Goal: Check status: Check status

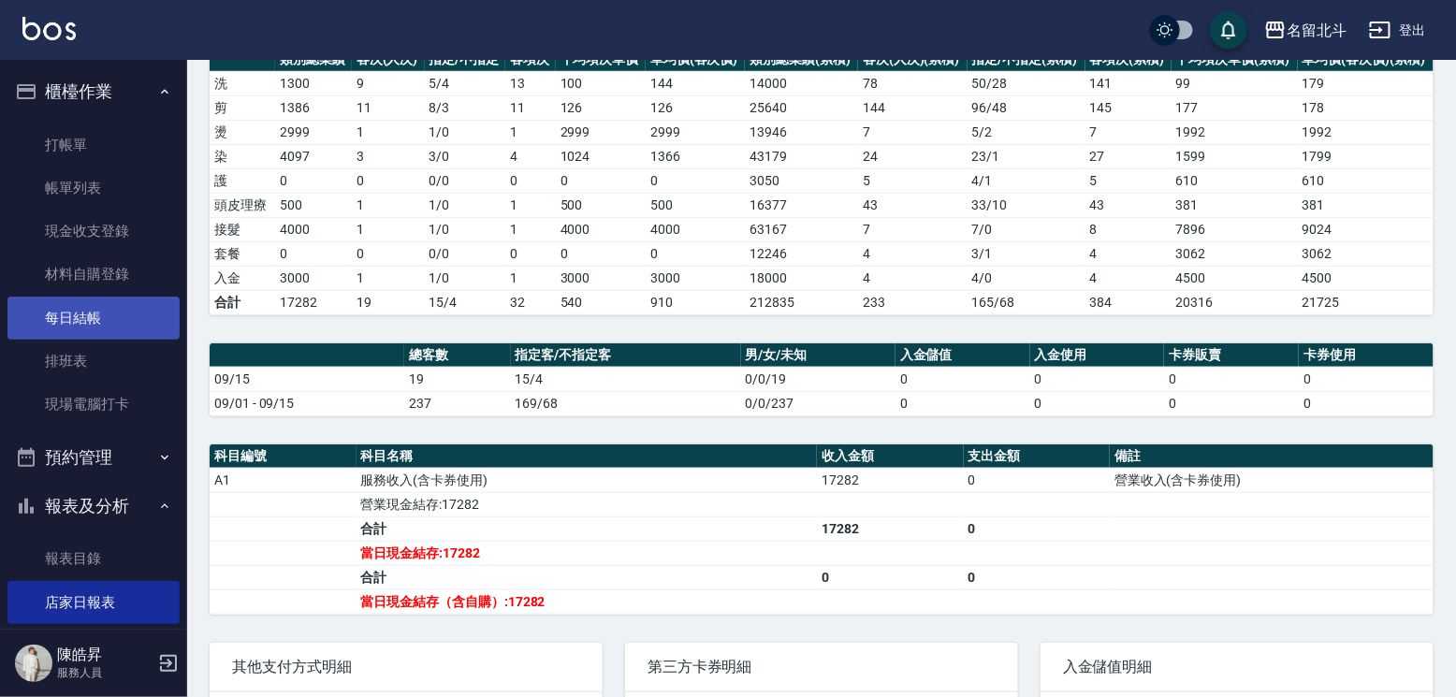
click at [116, 327] on link "每日結帳" at bounding box center [93, 318] width 172 height 43
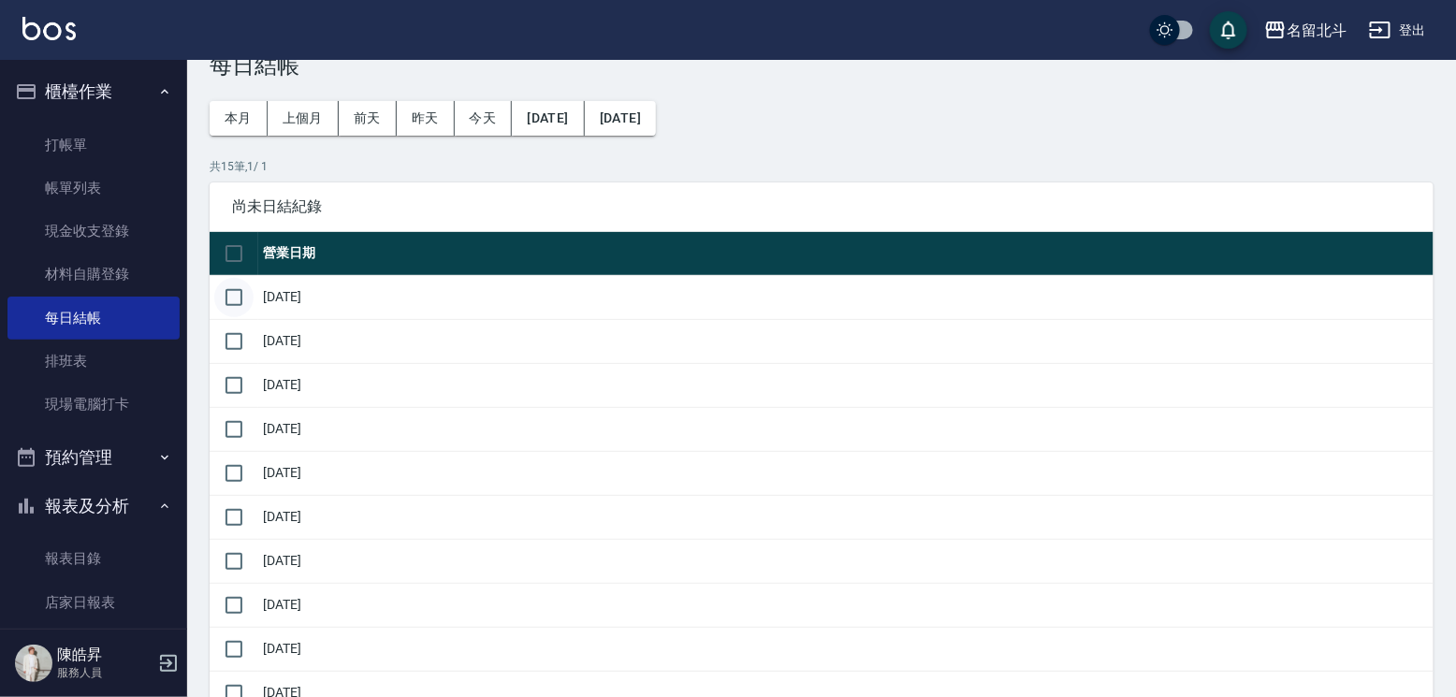
scroll to position [94, 0]
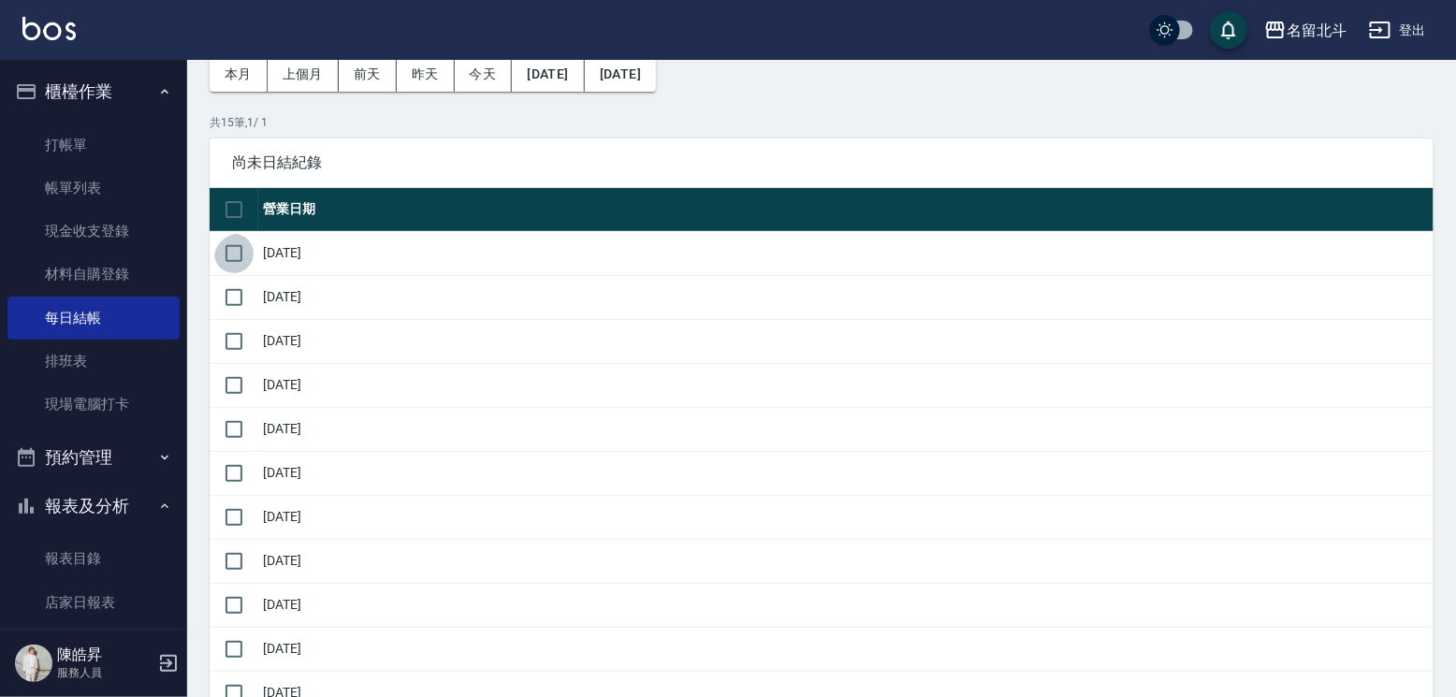
click at [242, 268] on input "checkbox" at bounding box center [233, 253] width 39 height 39
checkbox input "true"
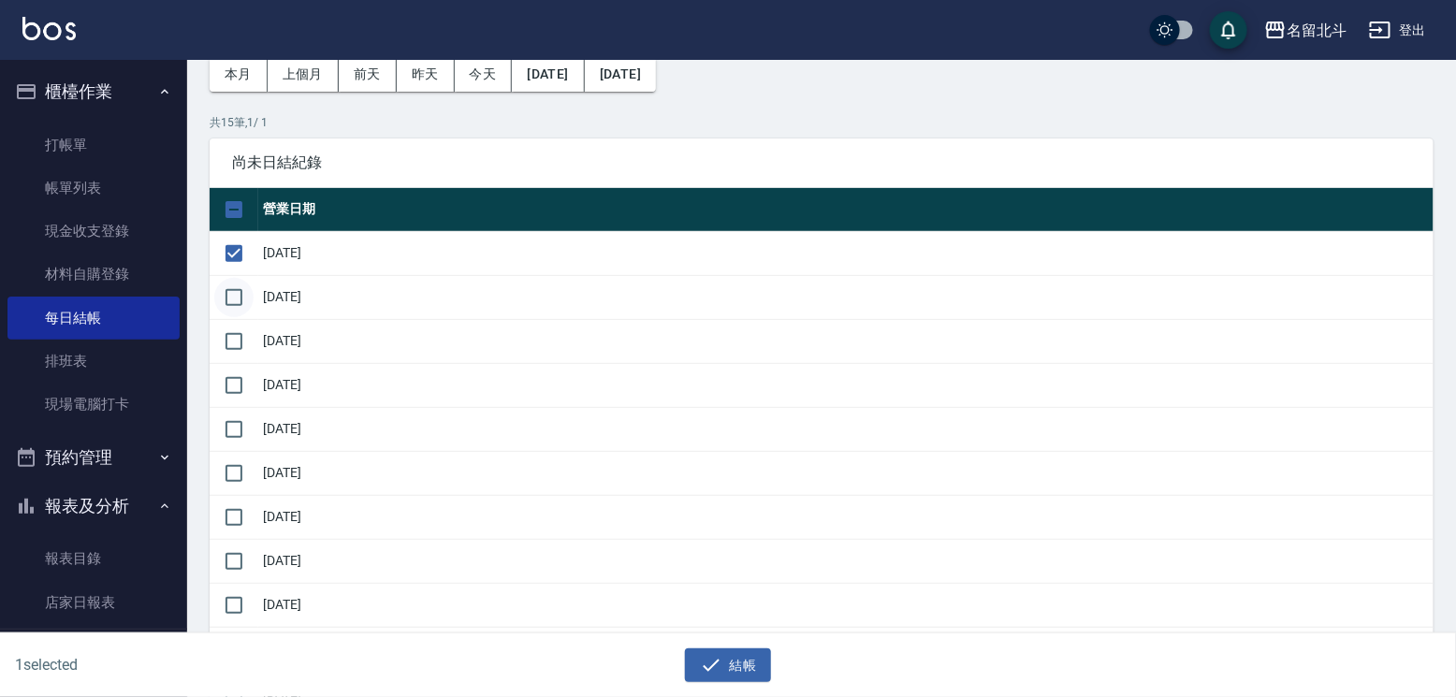
click at [239, 317] on input "checkbox" at bounding box center [233, 297] width 39 height 39
checkbox input "true"
click at [239, 361] on input "checkbox" at bounding box center [233, 341] width 39 height 39
checkbox input "true"
click at [243, 405] on input "checkbox" at bounding box center [233, 385] width 39 height 39
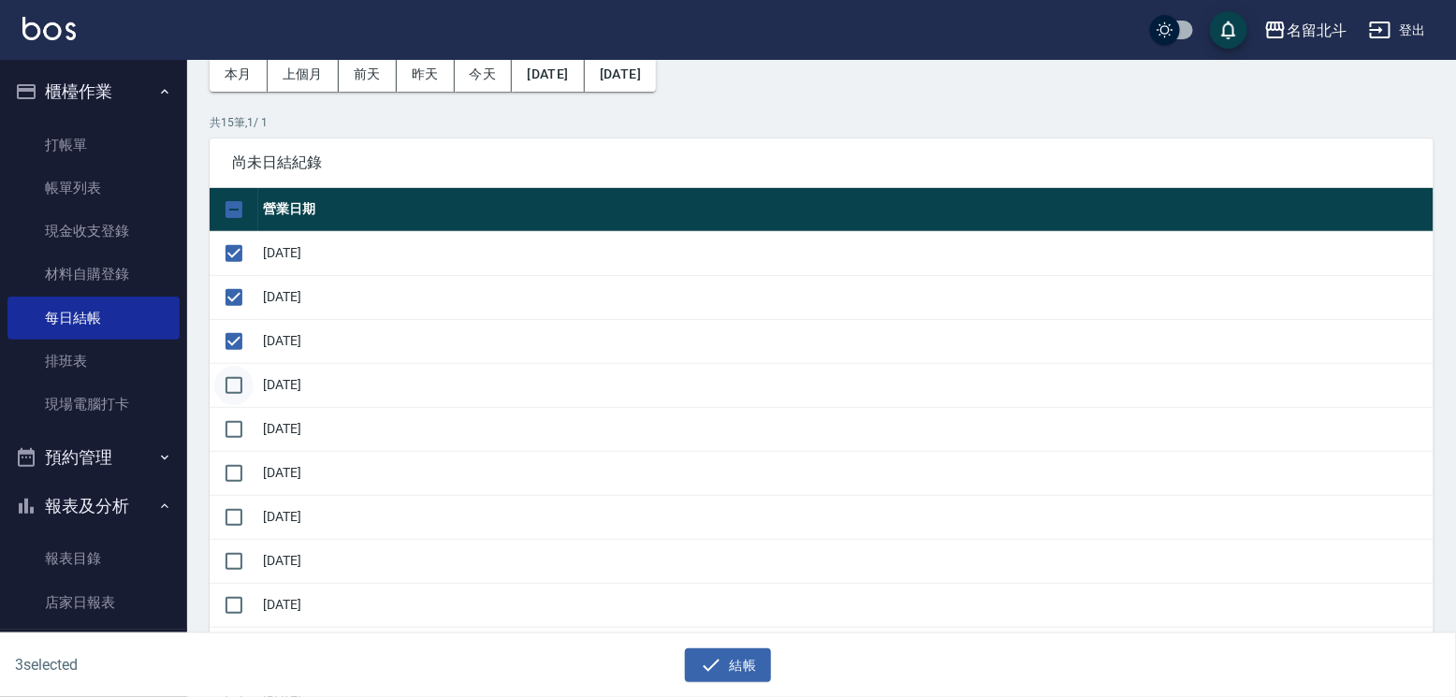
checkbox input "true"
drag, startPoint x: 225, startPoint y: 487, endPoint x: 239, endPoint y: 491, distance: 13.6
click at [230, 449] on input "checkbox" at bounding box center [233, 429] width 39 height 39
checkbox input "true"
click at [239, 493] on input "checkbox" at bounding box center [233, 473] width 39 height 39
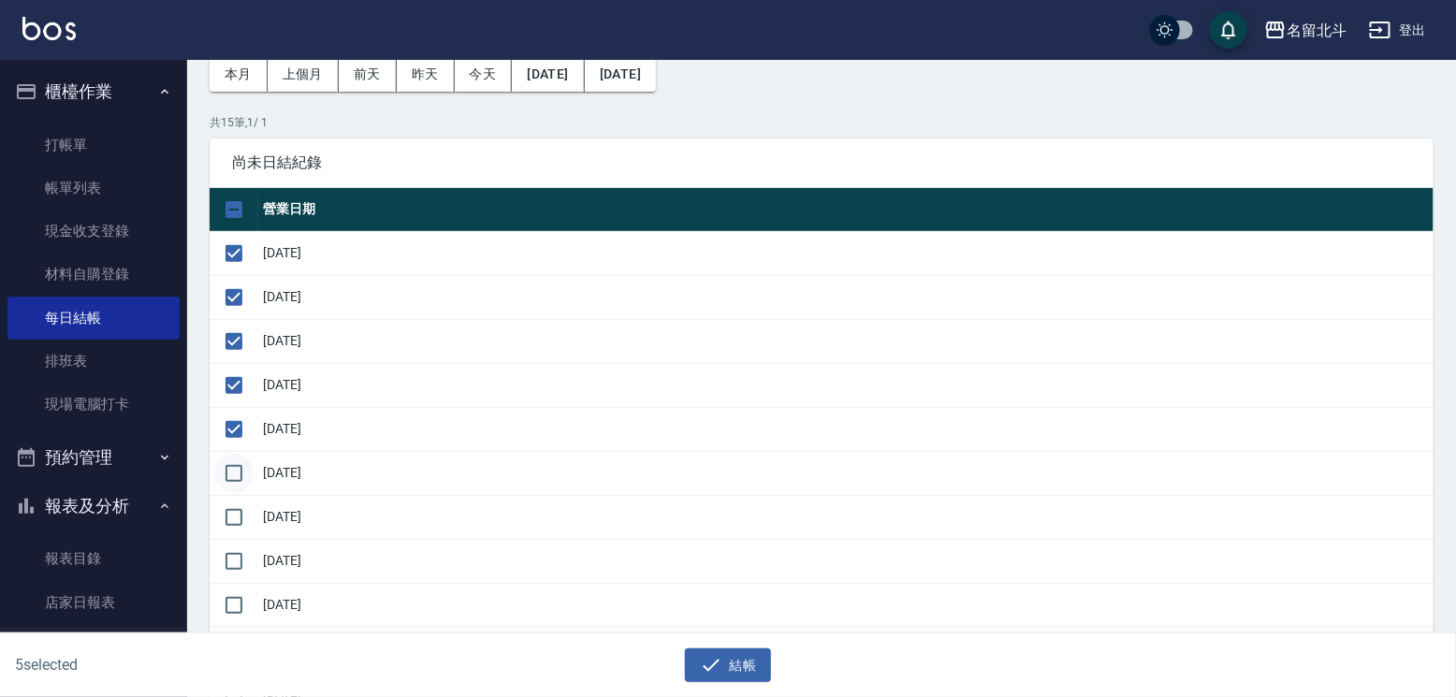
checkbox input "true"
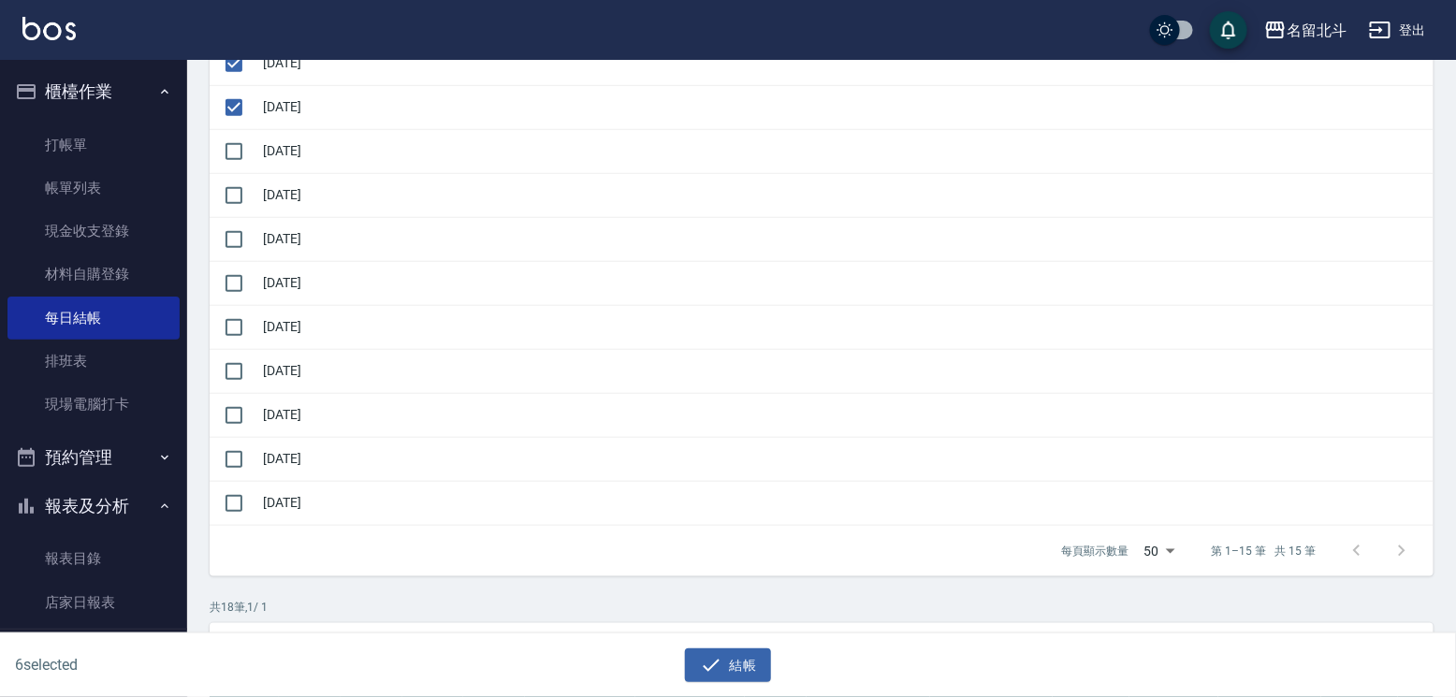
scroll to position [468, 0]
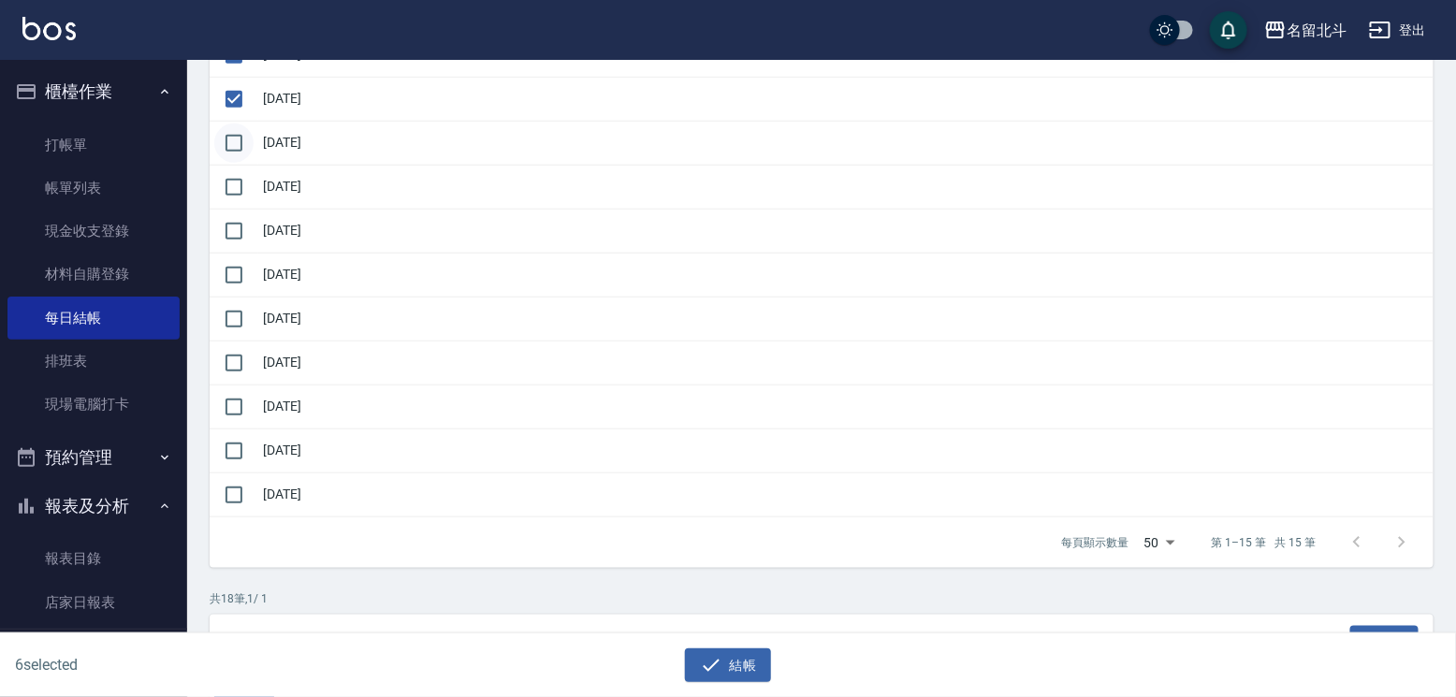
click at [241, 163] on input "checkbox" at bounding box center [233, 142] width 39 height 39
checkbox input "true"
click at [247, 207] on input "checkbox" at bounding box center [233, 186] width 39 height 39
checkbox input "true"
click at [240, 251] on input "checkbox" at bounding box center [233, 230] width 39 height 39
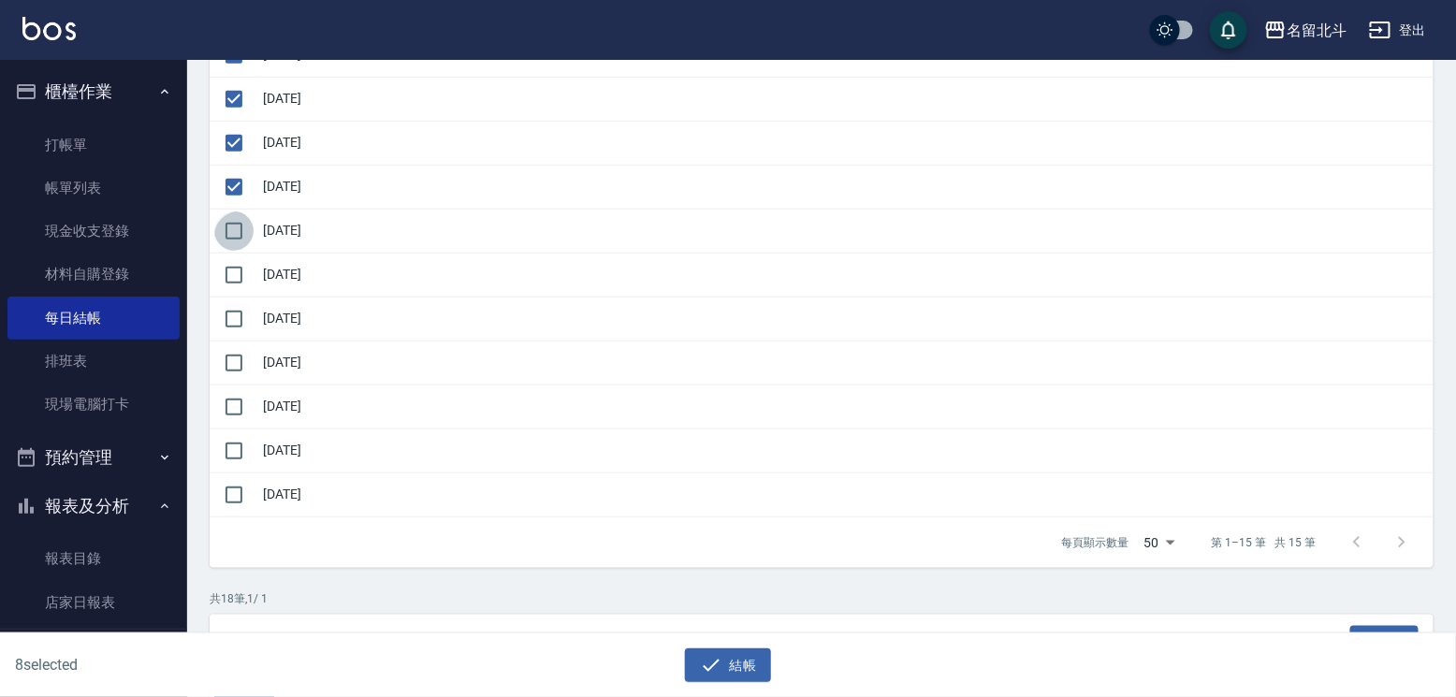
checkbox input "true"
click at [248, 295] on input "checkbox" at bounding box center [233, 274] width 39 height 39
checkbox input "true"
click at [239, 339] on input "checkbox" at bounding box center [233, 318] width 39 height 39
checkbox input "true"
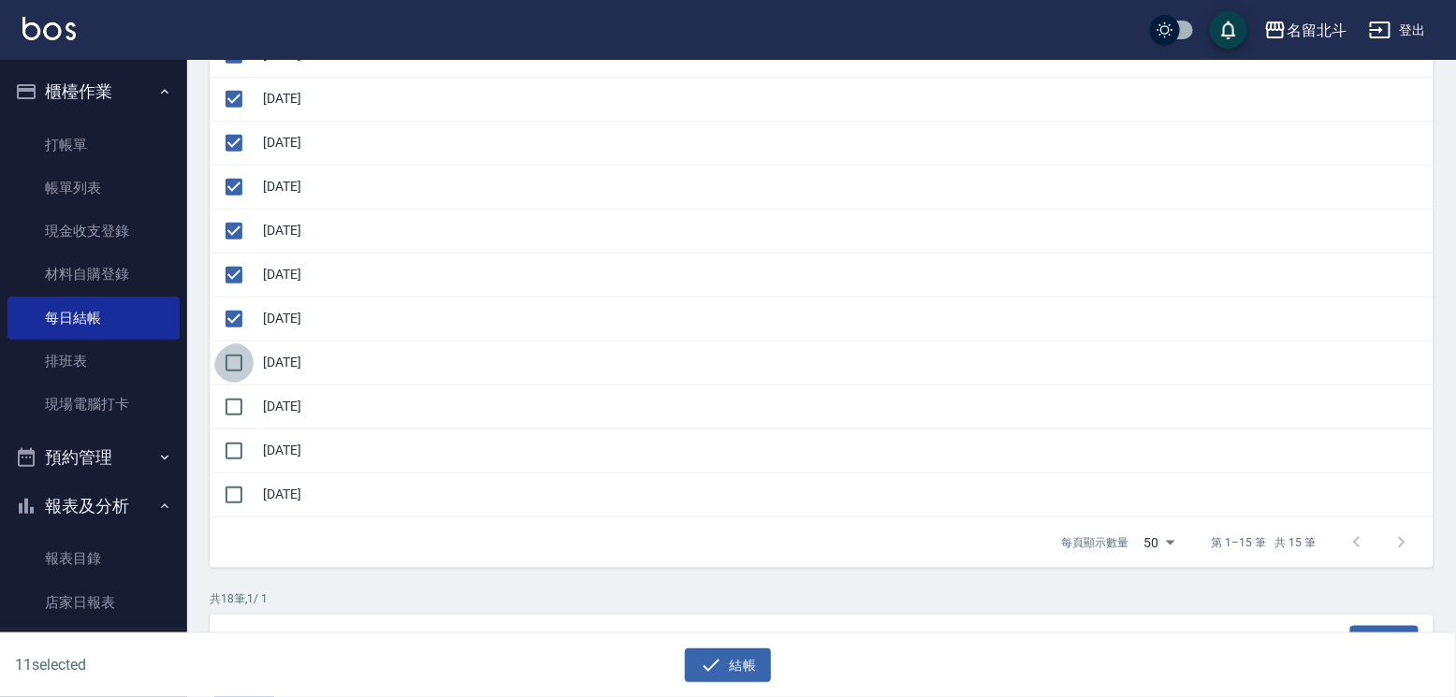
click at [246, 383] on input "checkbox" at bounding box center [233, 362] width 39 height 39
checkbox input "true"
click at [229, 427] on input "checkbox" at bounding box center [233, 406] width 39 height 39
checkbox input "true"
click at [721, 655] on icon "button" at bounding box center [711, 665] width 22 height 22
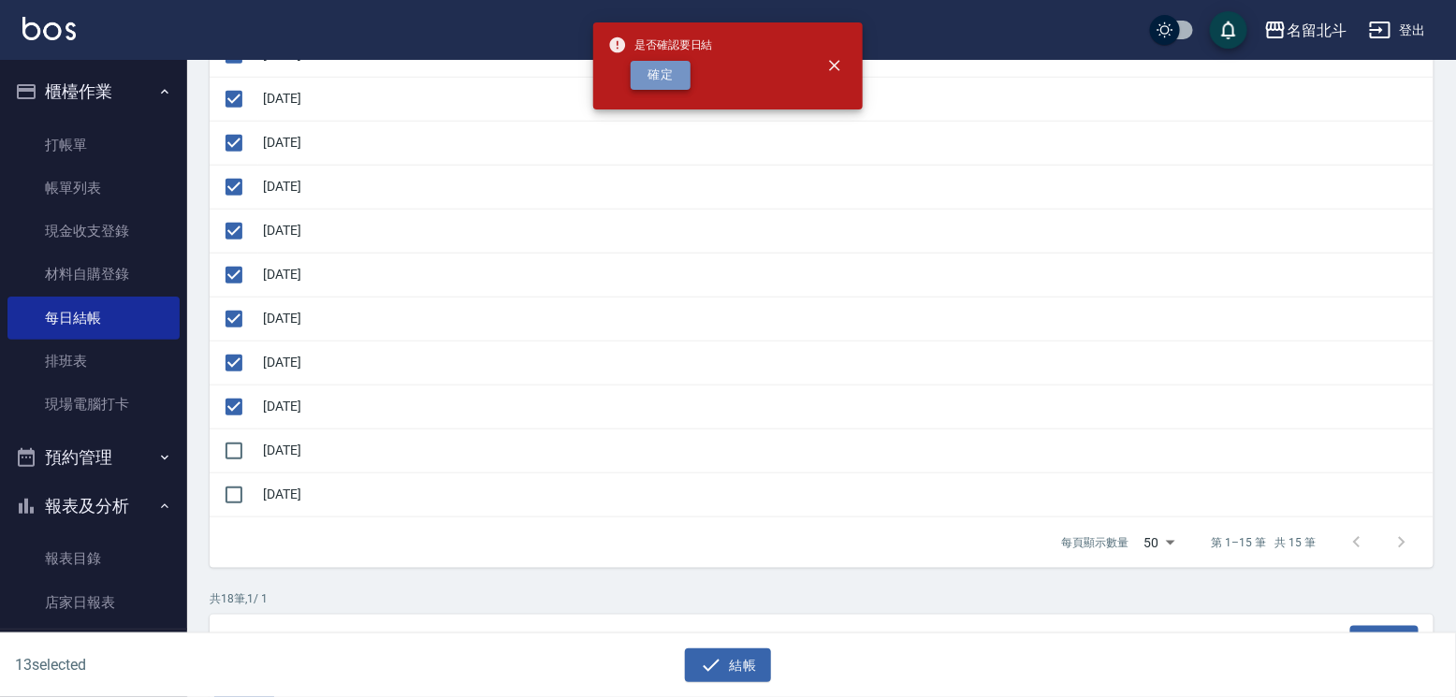
click at [662, 90] on button "確定" at bounding box center [661, 75] width 60 height 29
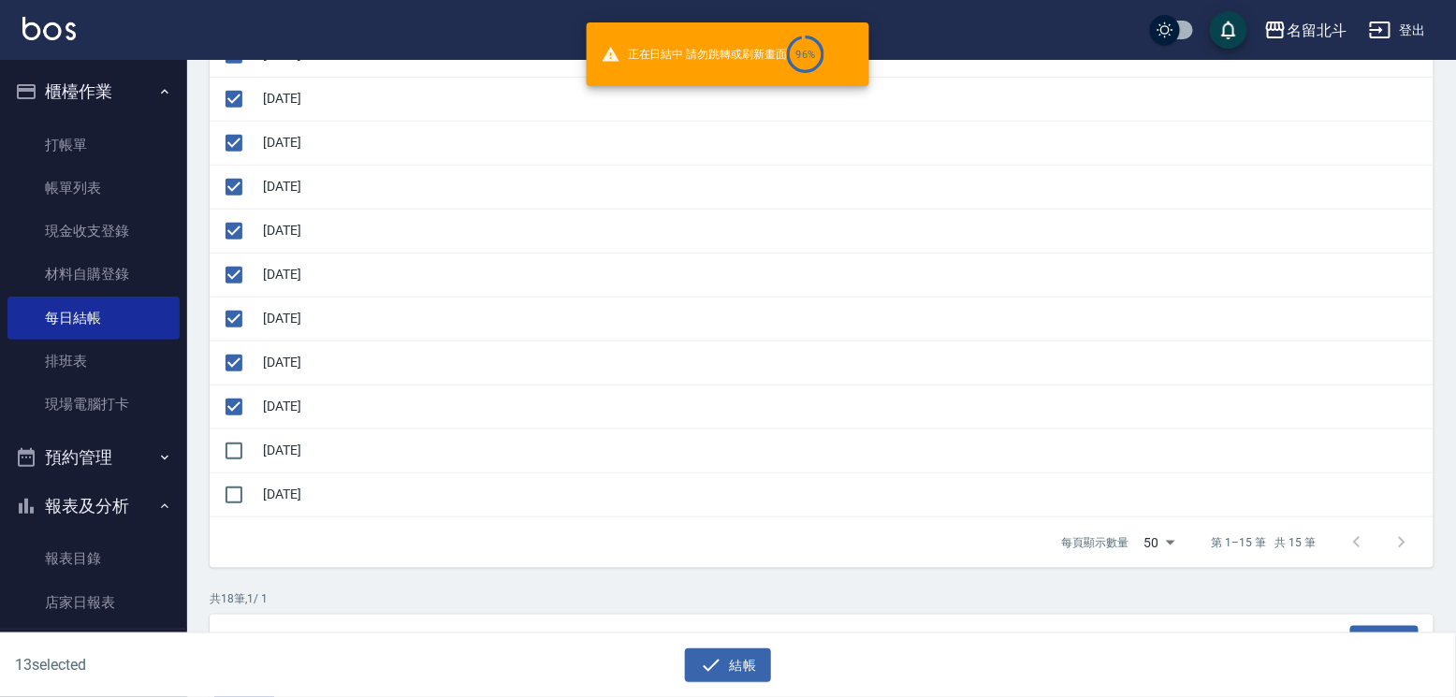
checkbox input "false"
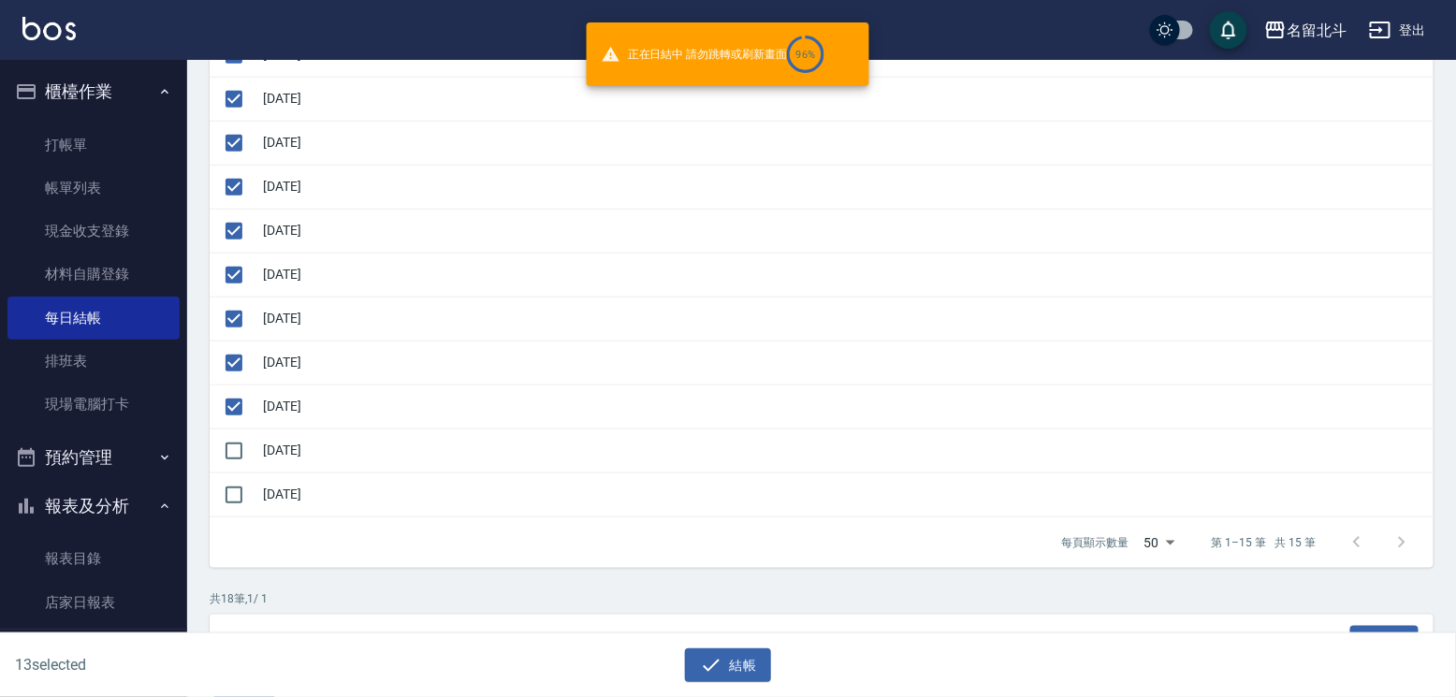
checkbox input "false"
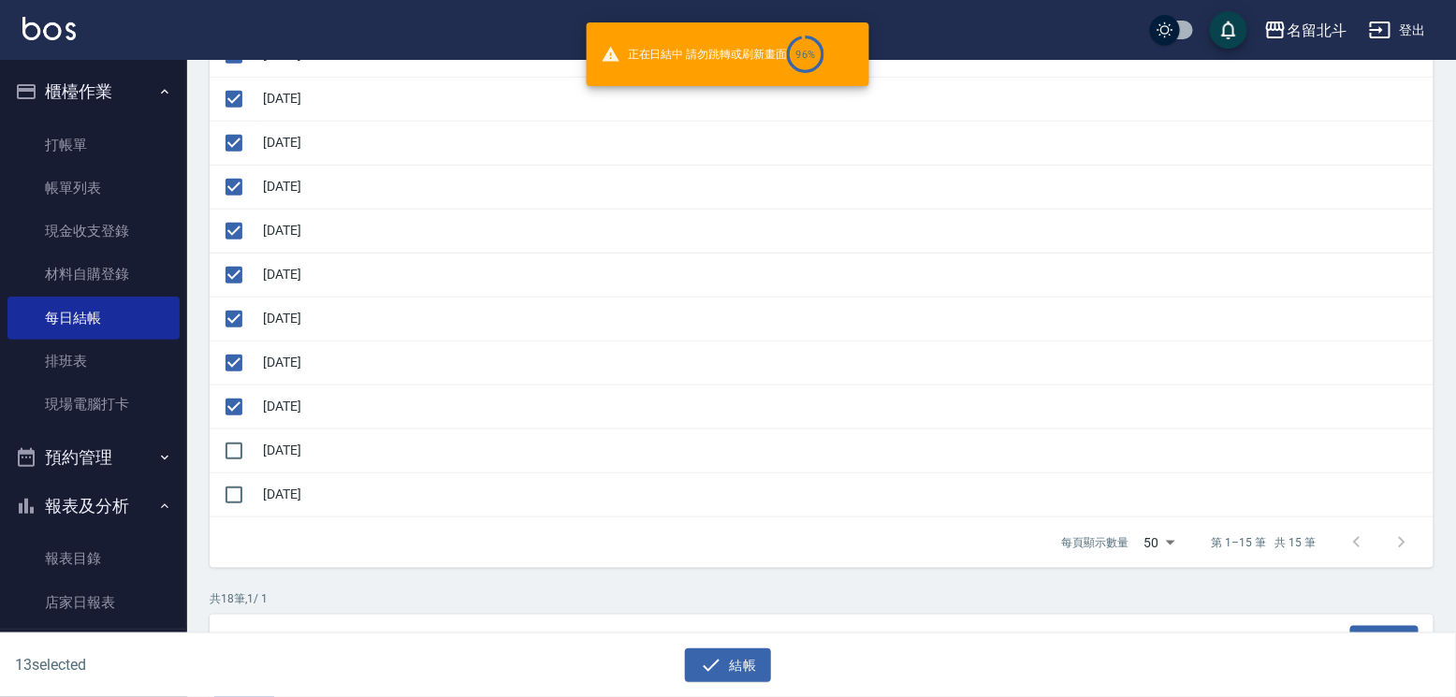
checkbox input "false"
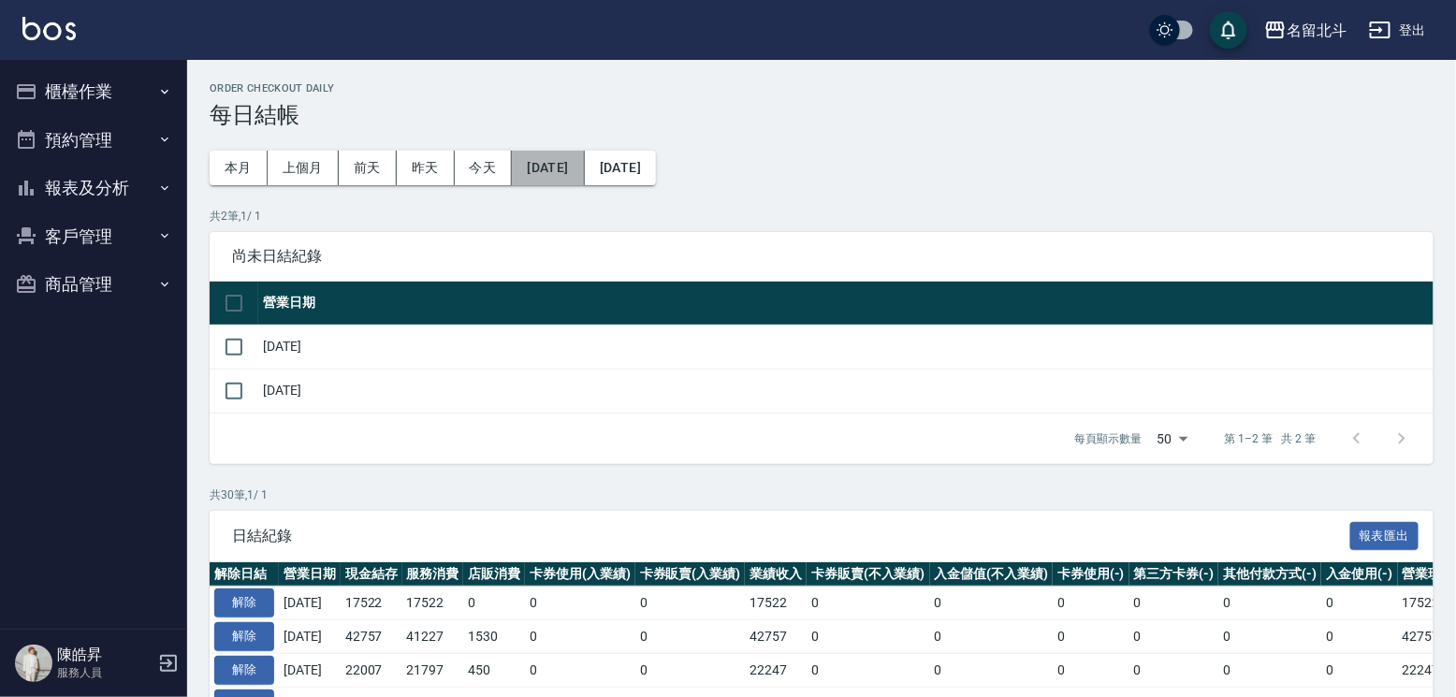
click at [566, 166] on button "[DATE]" at bounding box center [548, 168] width 72 height 35
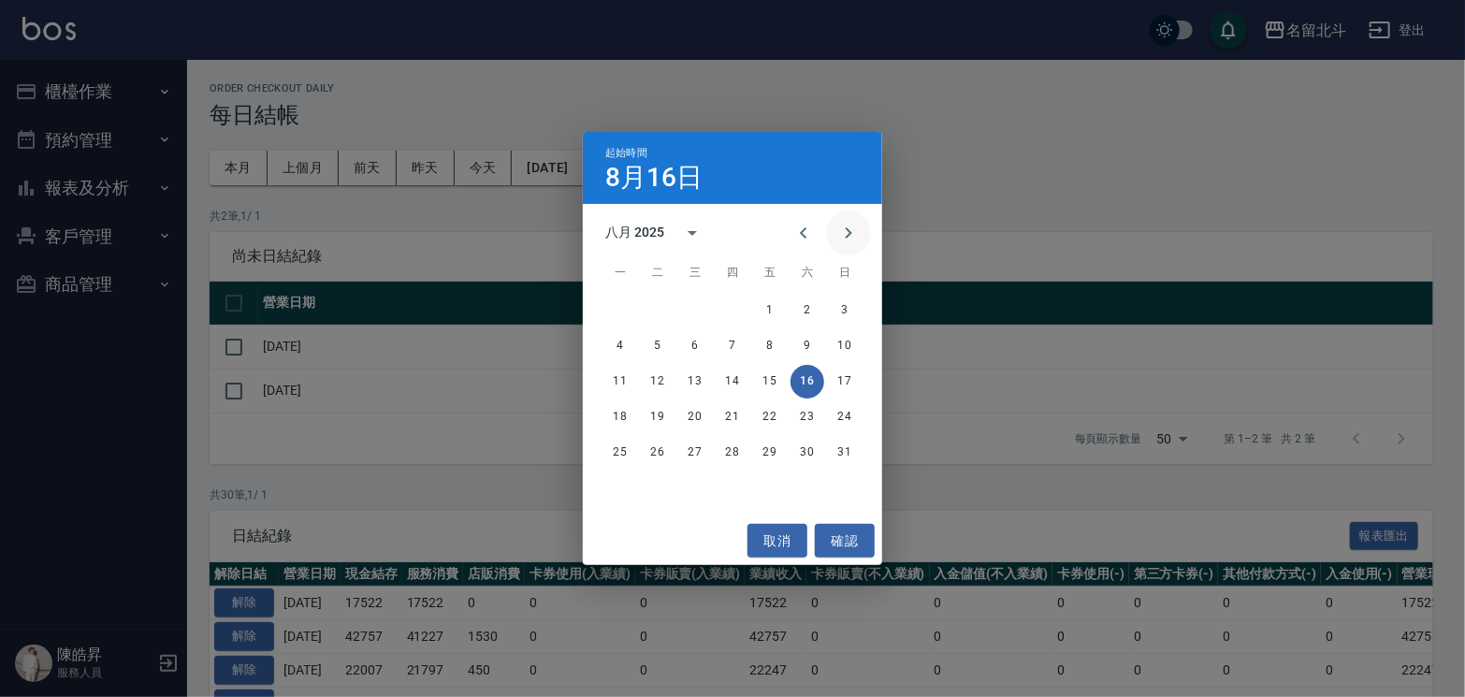
click at [856, 226] on icon "Next month" at bounding box center [848, 233] width 22 height 22
click at [762, 303] on button "5" at bounding box center [770, 311] width 34 height 34
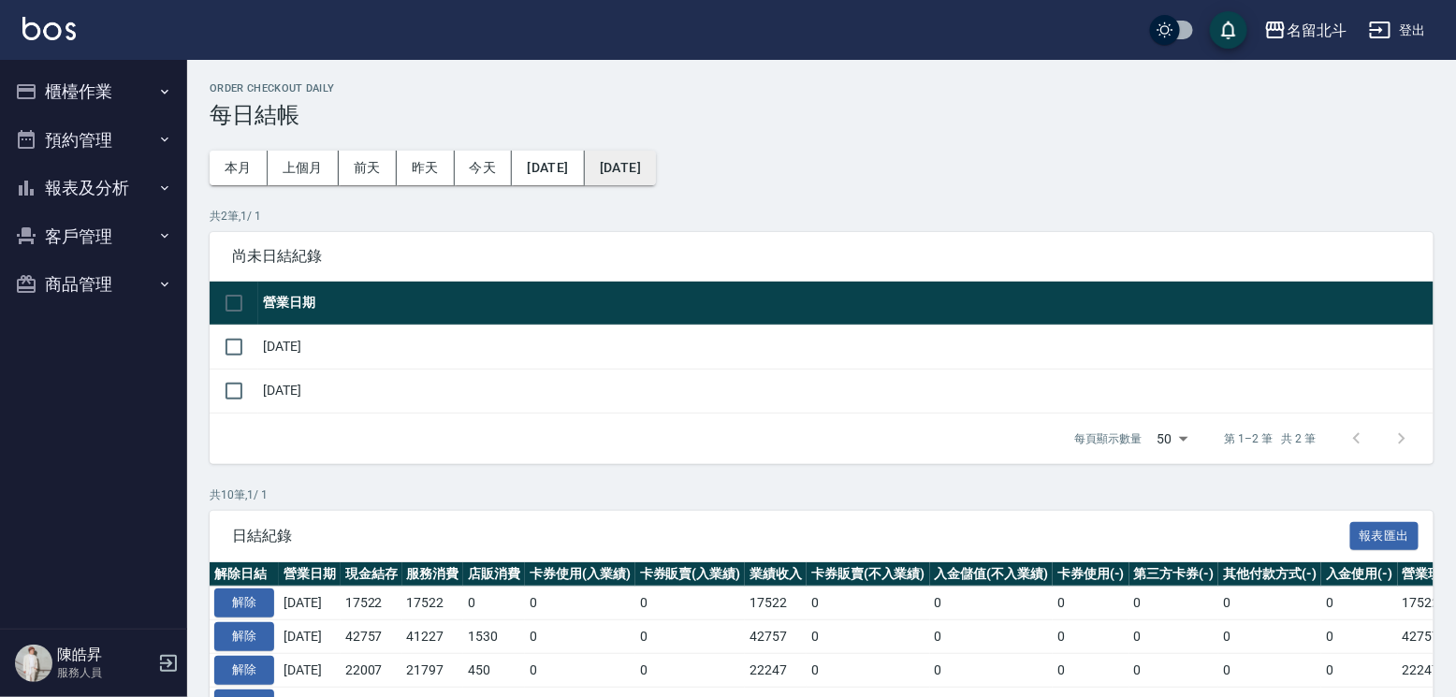
click at [650, 167] on button "[DATE]" at bounding box center [620, 168] width 71 height 35
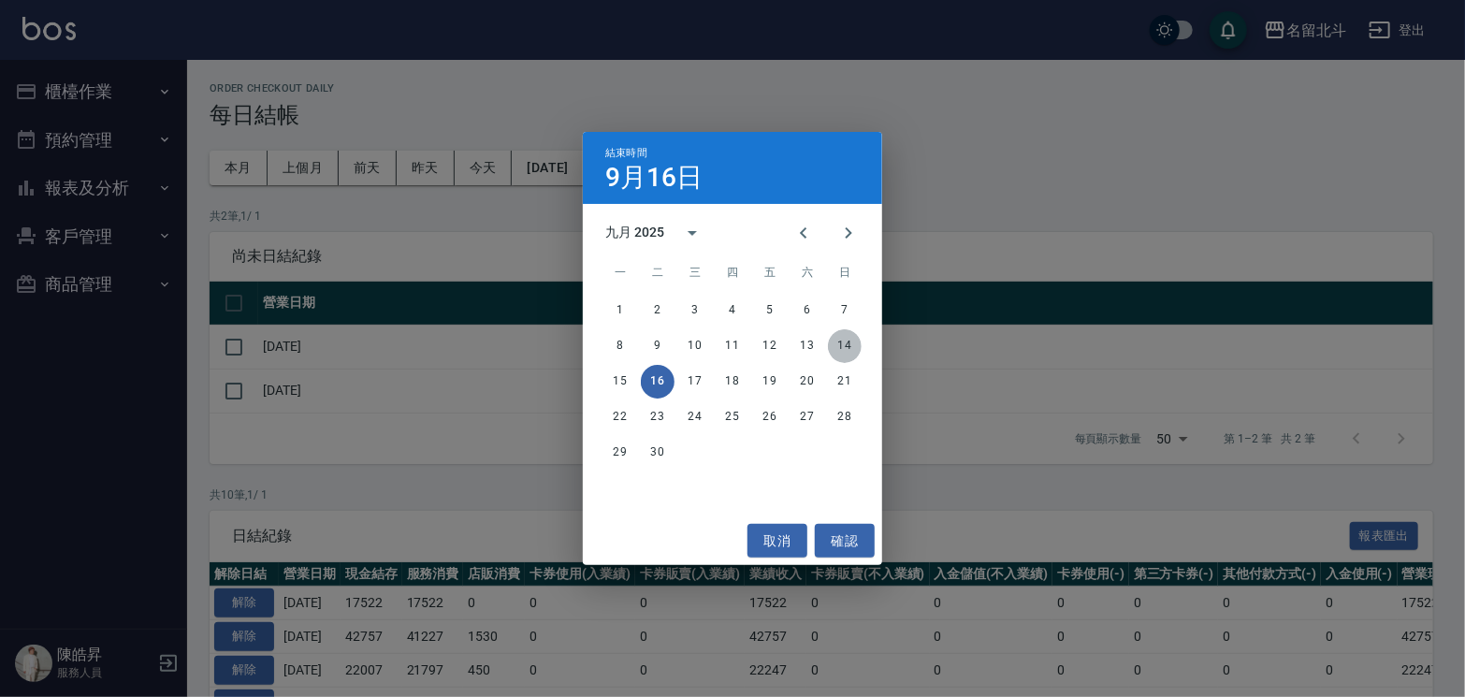
click at [834, 341] on button "14" at bounding box center [845, 346] width 34 height 34
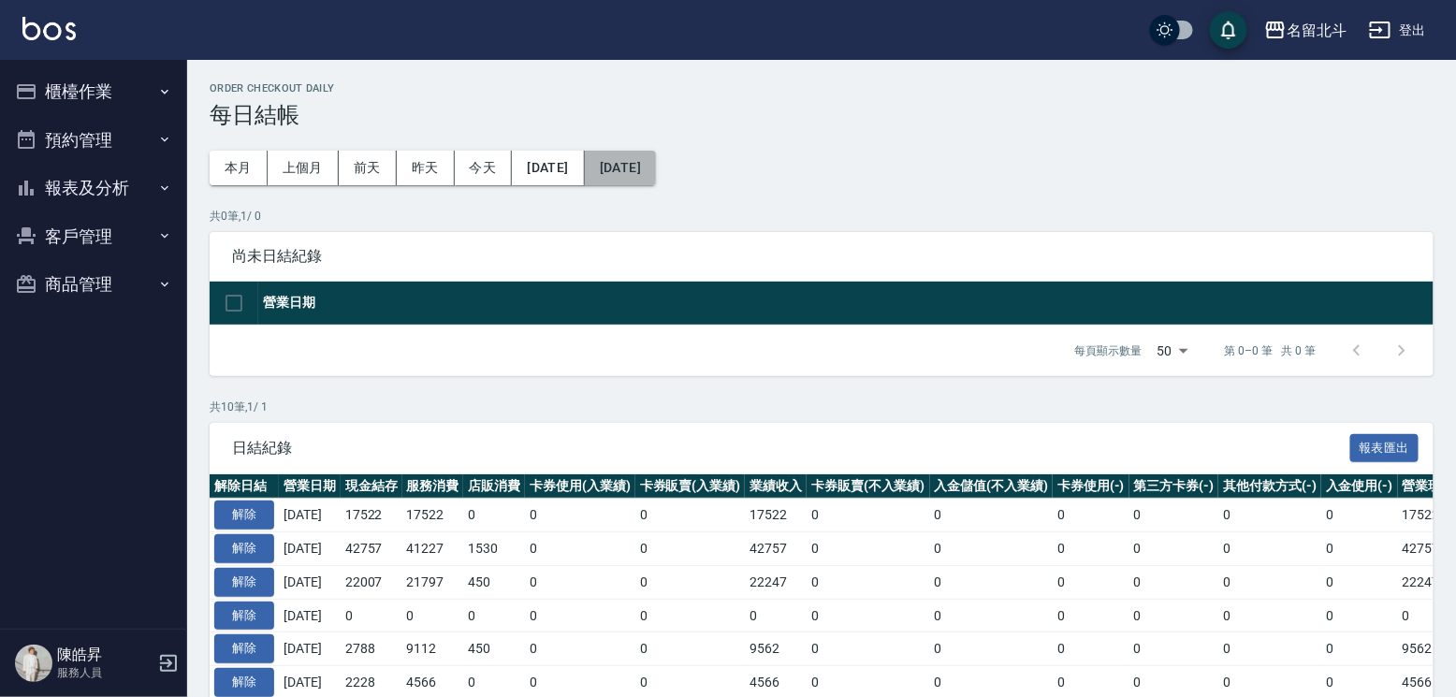
click at [651, 180] on button "[DATE]" at bounding box center [620, 168] width 71 height 35
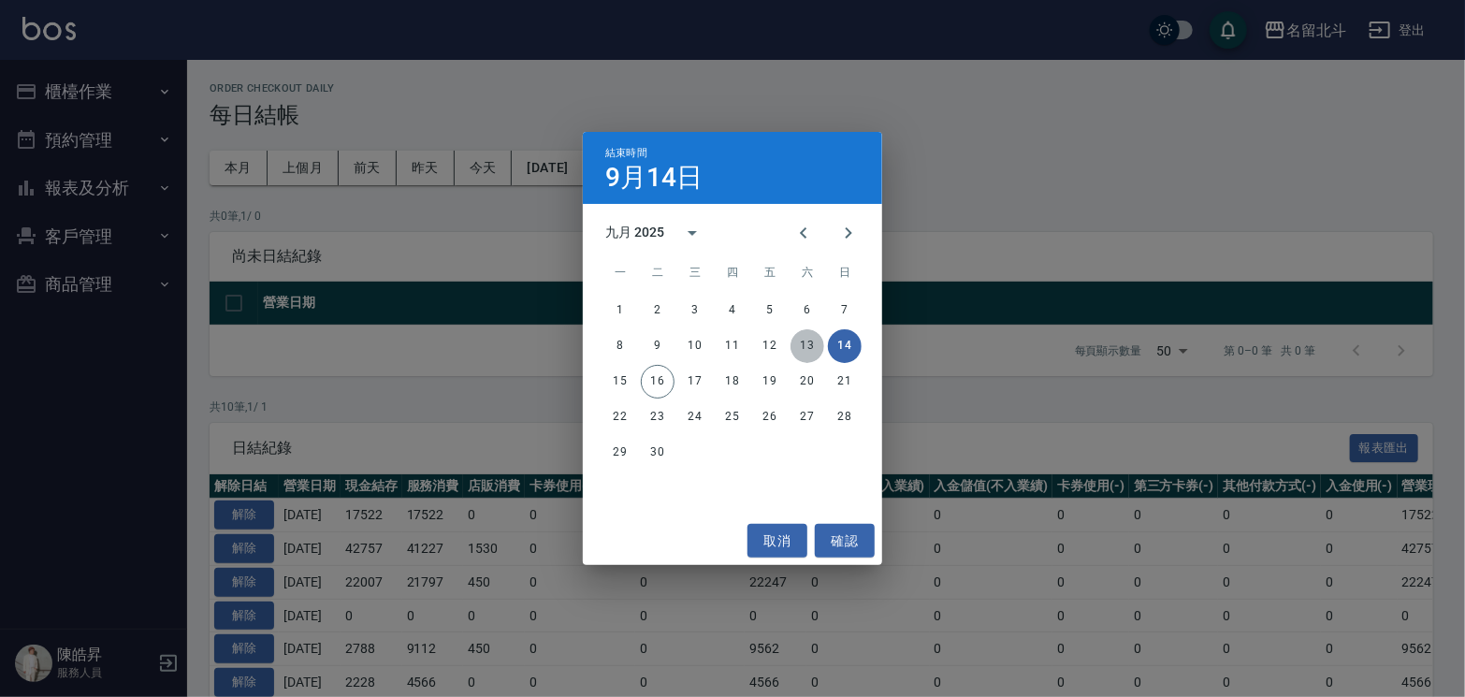
click at [800, 345] on button "13" at bounding box center [807, 346] width 34 height 34
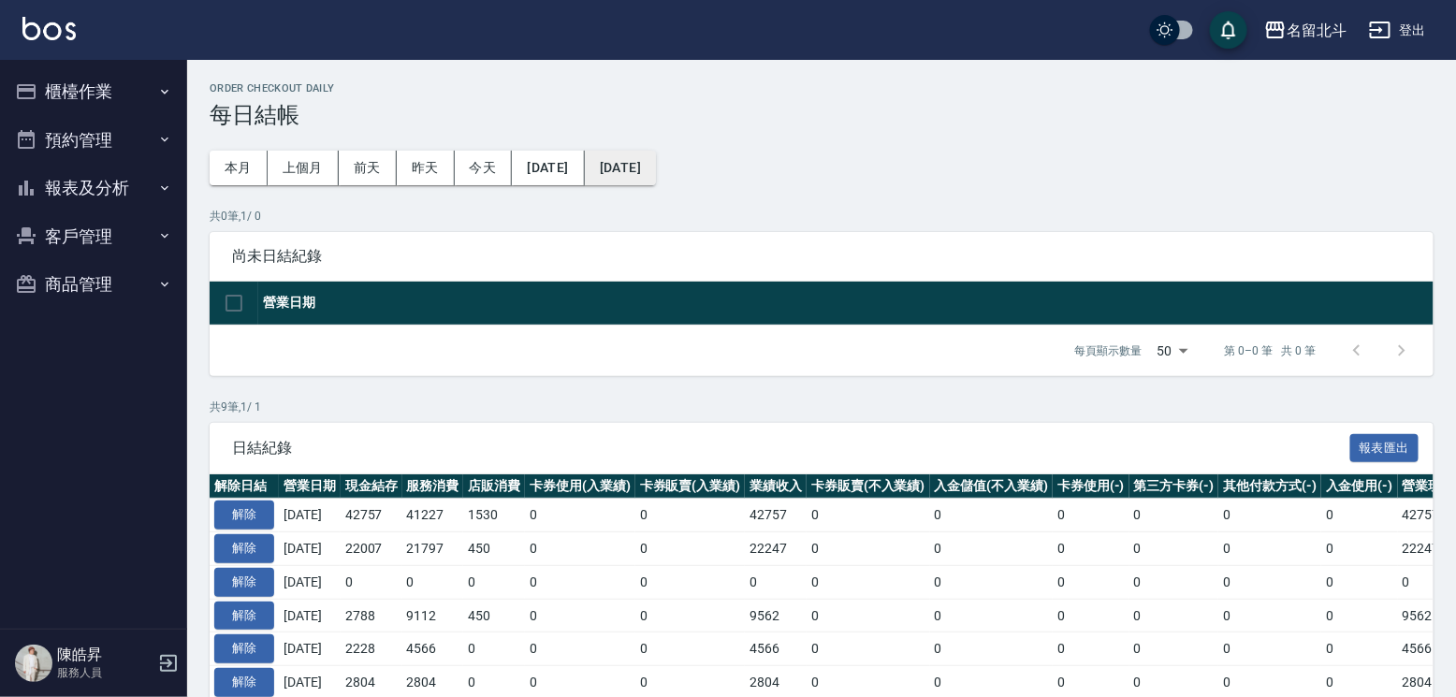
click at [656, 174] on button "[DATE]" at bounding box center [620, 168] width 71 height 35
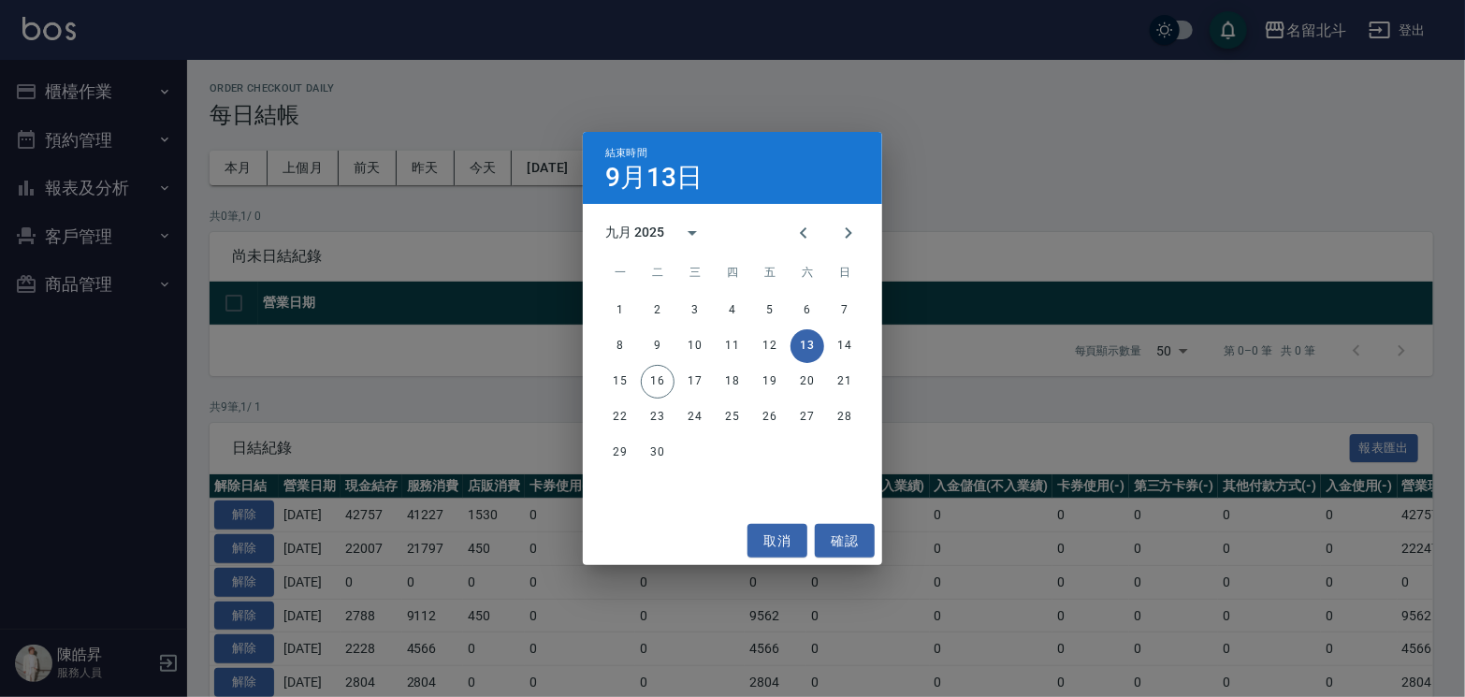
click at [827, 341] on div "8 9 10 11 12 13 14" at bounding box center [732, 346] width 299 height 34
click at [837, 340] on button "14" at bounding box center [845, 346] width 34 height 34
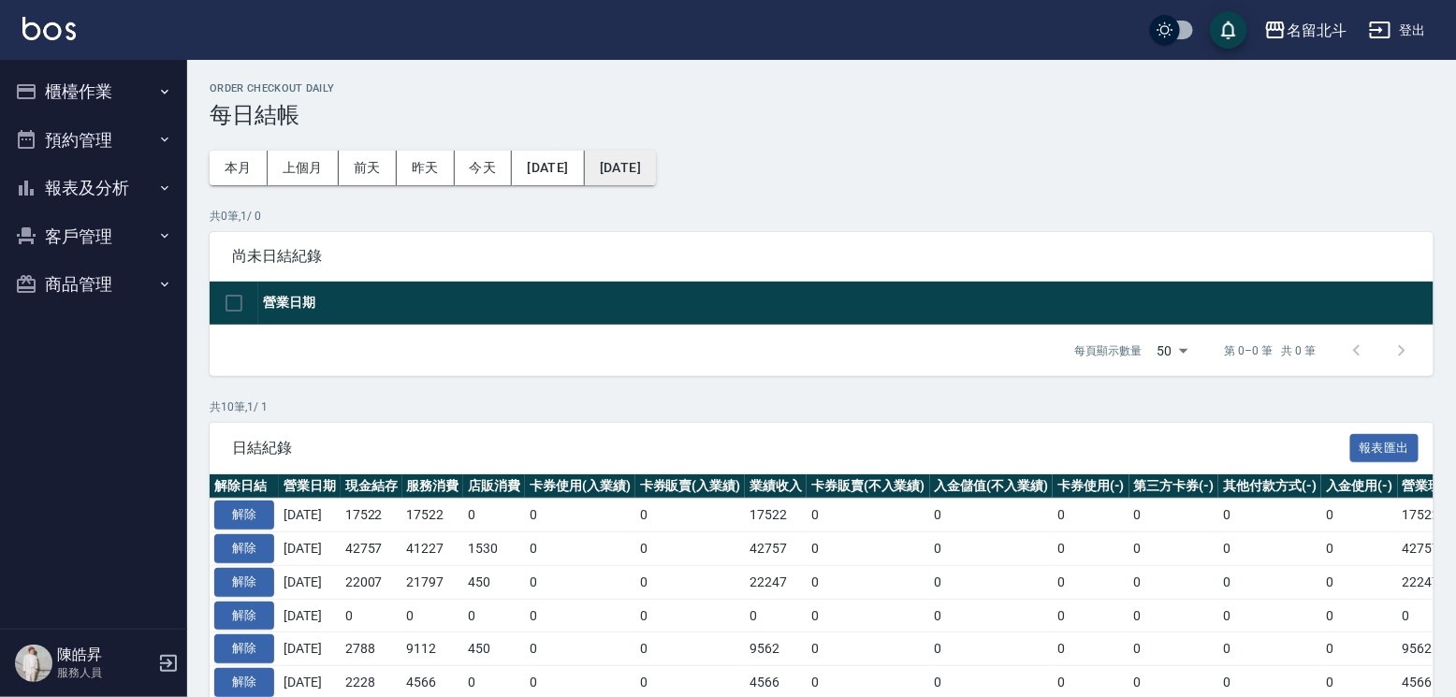
click at [656, 168] on button "[DATE]" at bounding box center [620, 168] width 71 height 35
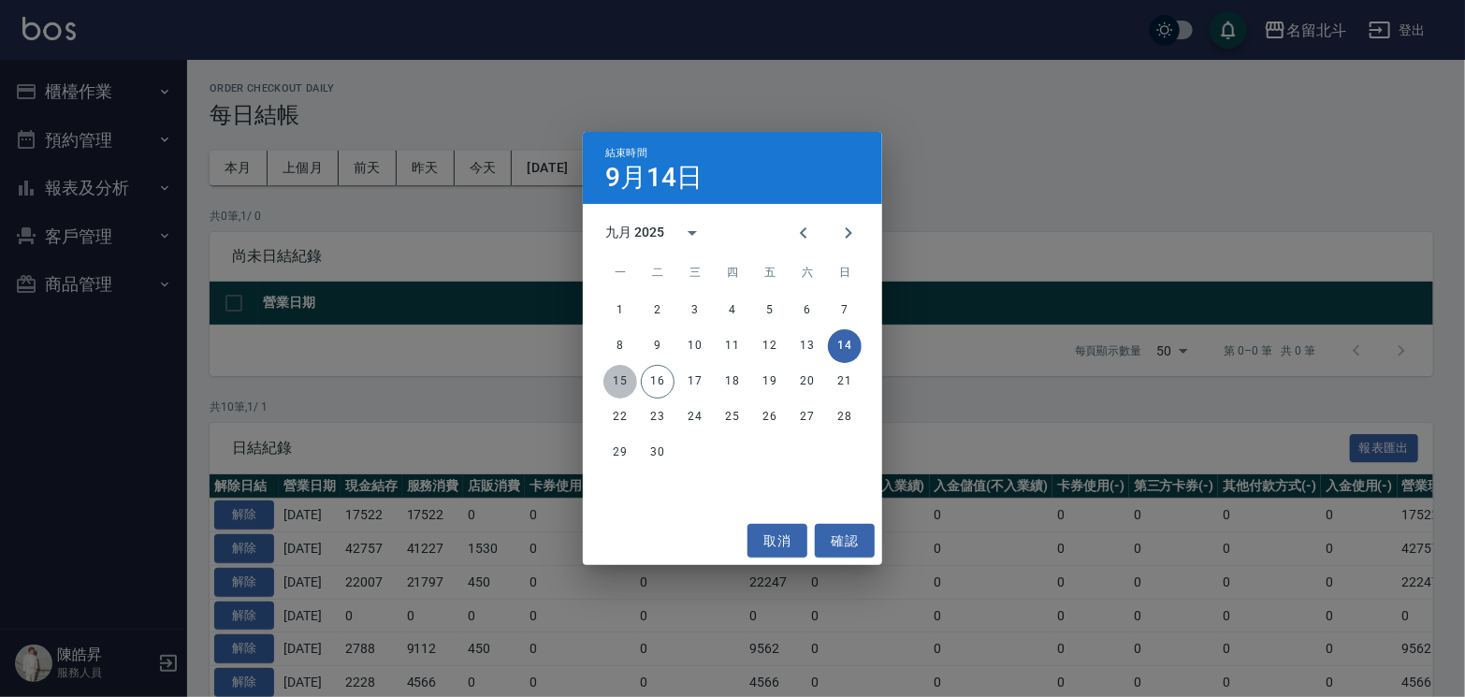
click at [609, 379] on button "15" at bounding box center [620, 382] width 34 height 34
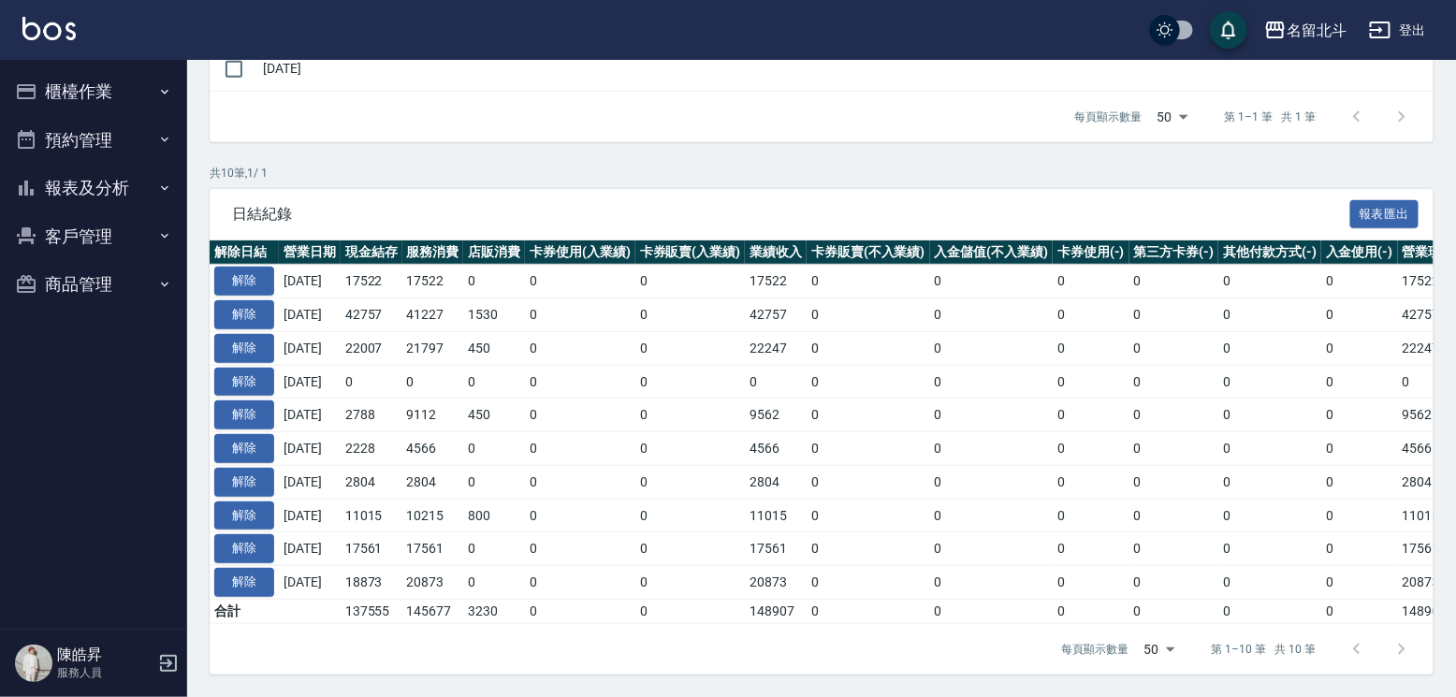
scroll to position [446, 0]
